Goal: Task Accomplishment & Management: Manage account settings

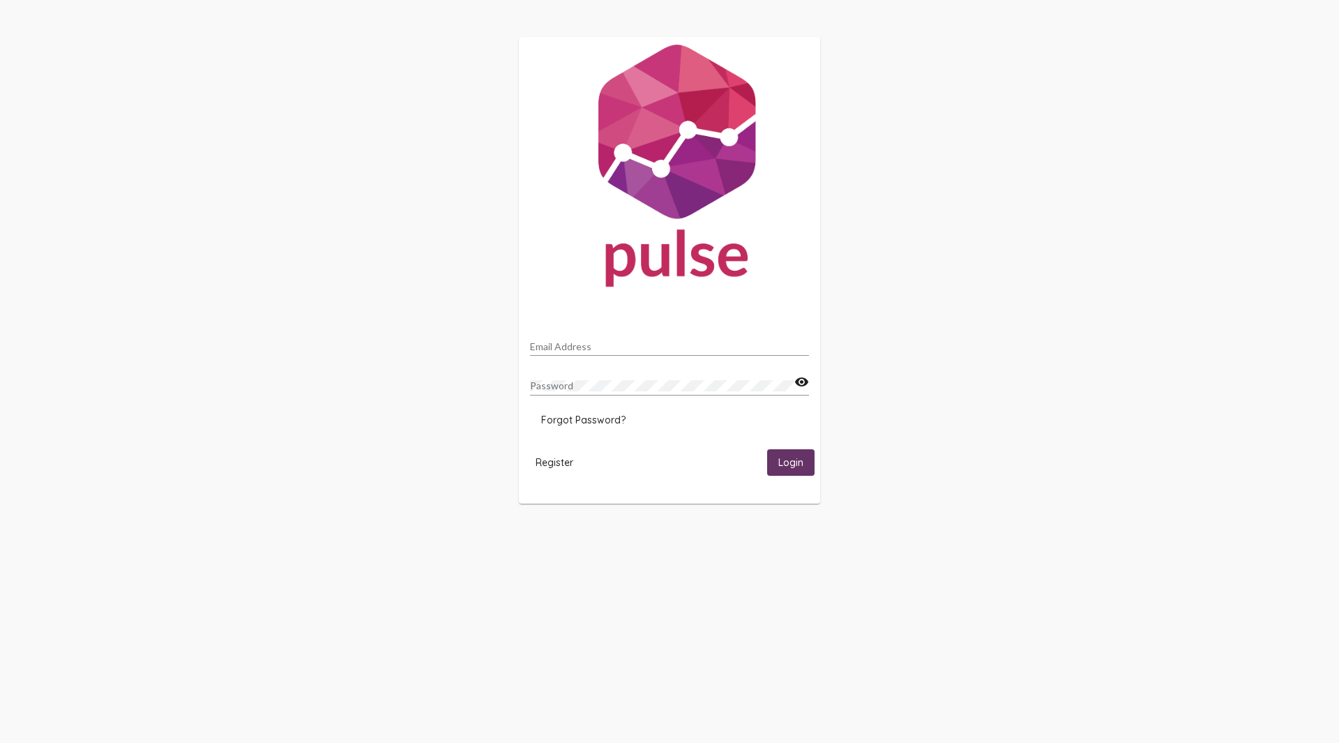
click at [612, 347] on input "Email Address" at bounding box center [669, 346] width 279 height 11
type input "luisb@sdhc.org"
click at [767, 449] on button "Login" at bounding box center [790, 462] width 47 height 26
click at [785, 466] on span "Login" at bounding box center [791, 463] width 25 height 13
